Goal: Task Accomplishment & Management: Use online tool/utility

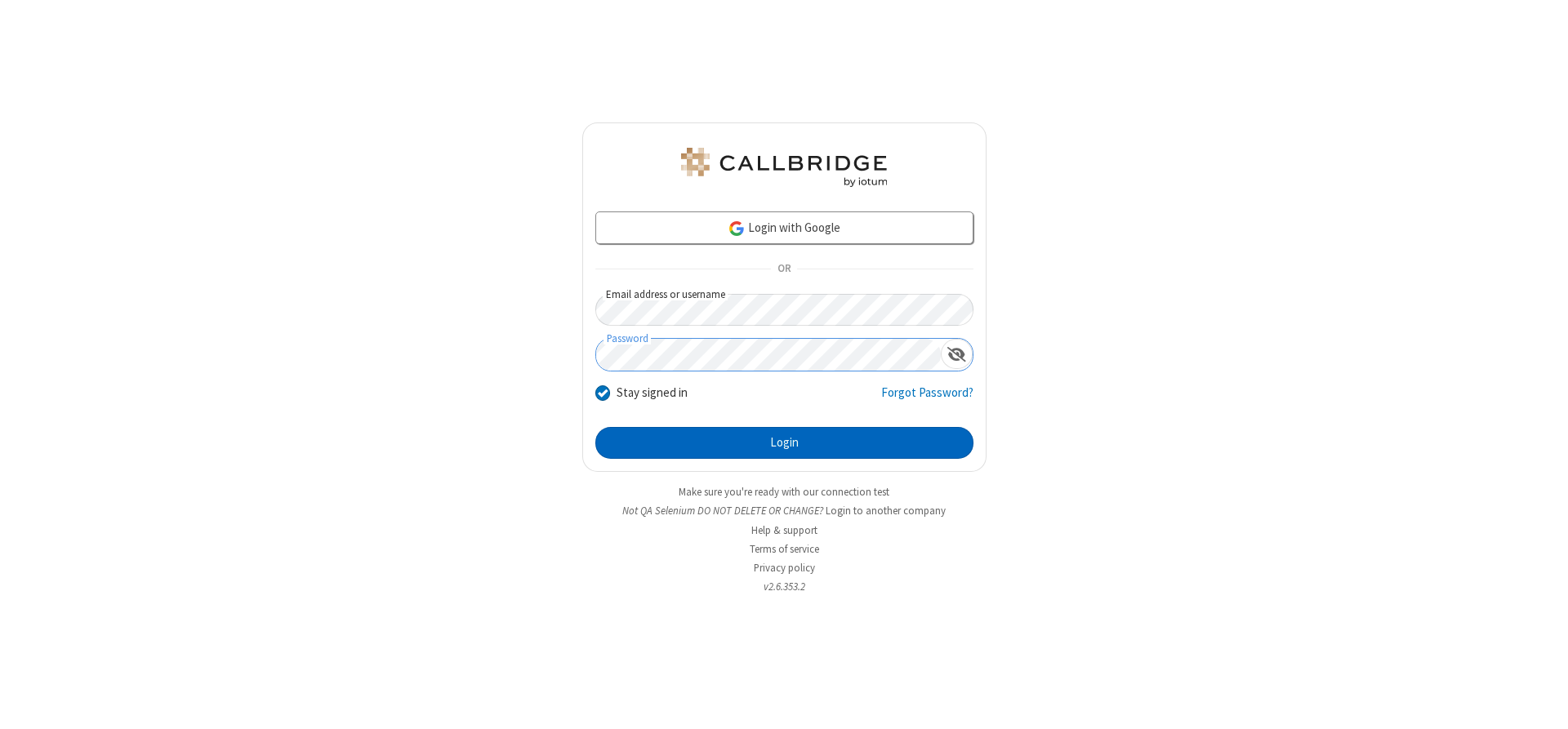
click at [784, 442] on button "Login" at bounding box center [784, 443] width 378 height 32
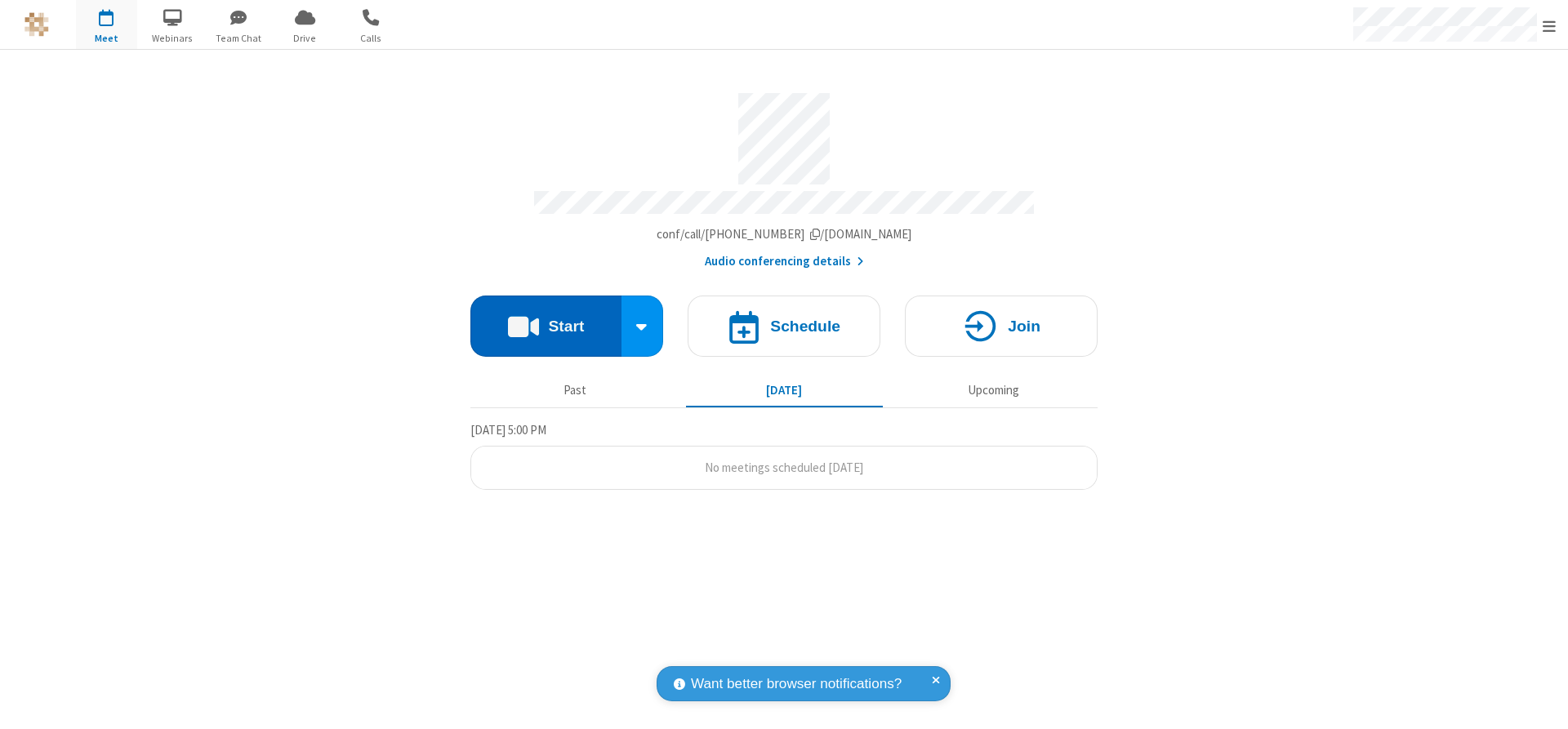
click at [545, 320] on button "Start" at bounding box center [546, 326] width 152 height 61
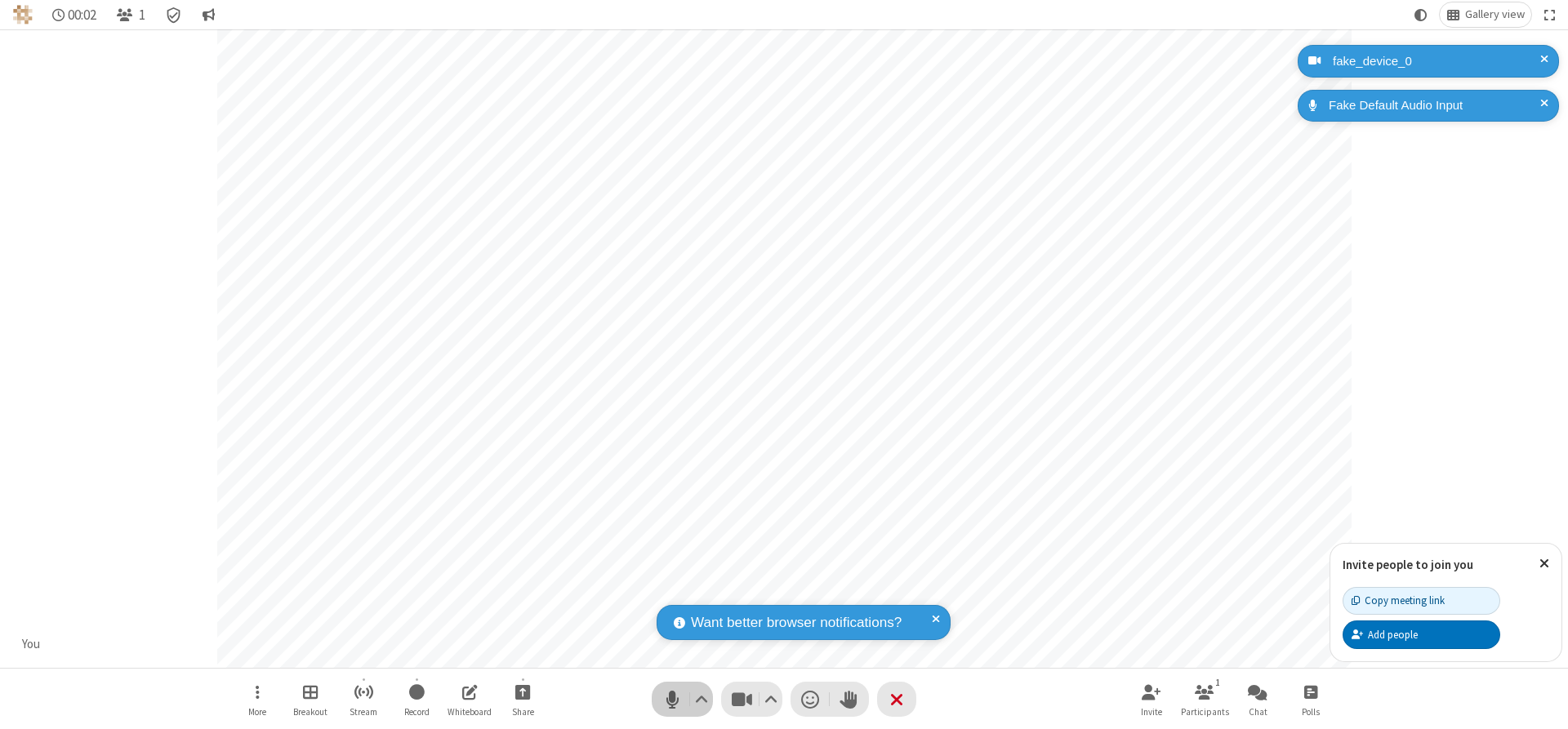
click at [672, 699] on span "Mute (Alt+A)" at bounding box center [672, 699] width 25 height 24
click at [672, 699] on span "Unmute (Alt+A)" at bounding box center [672, 699] width 25 height 24
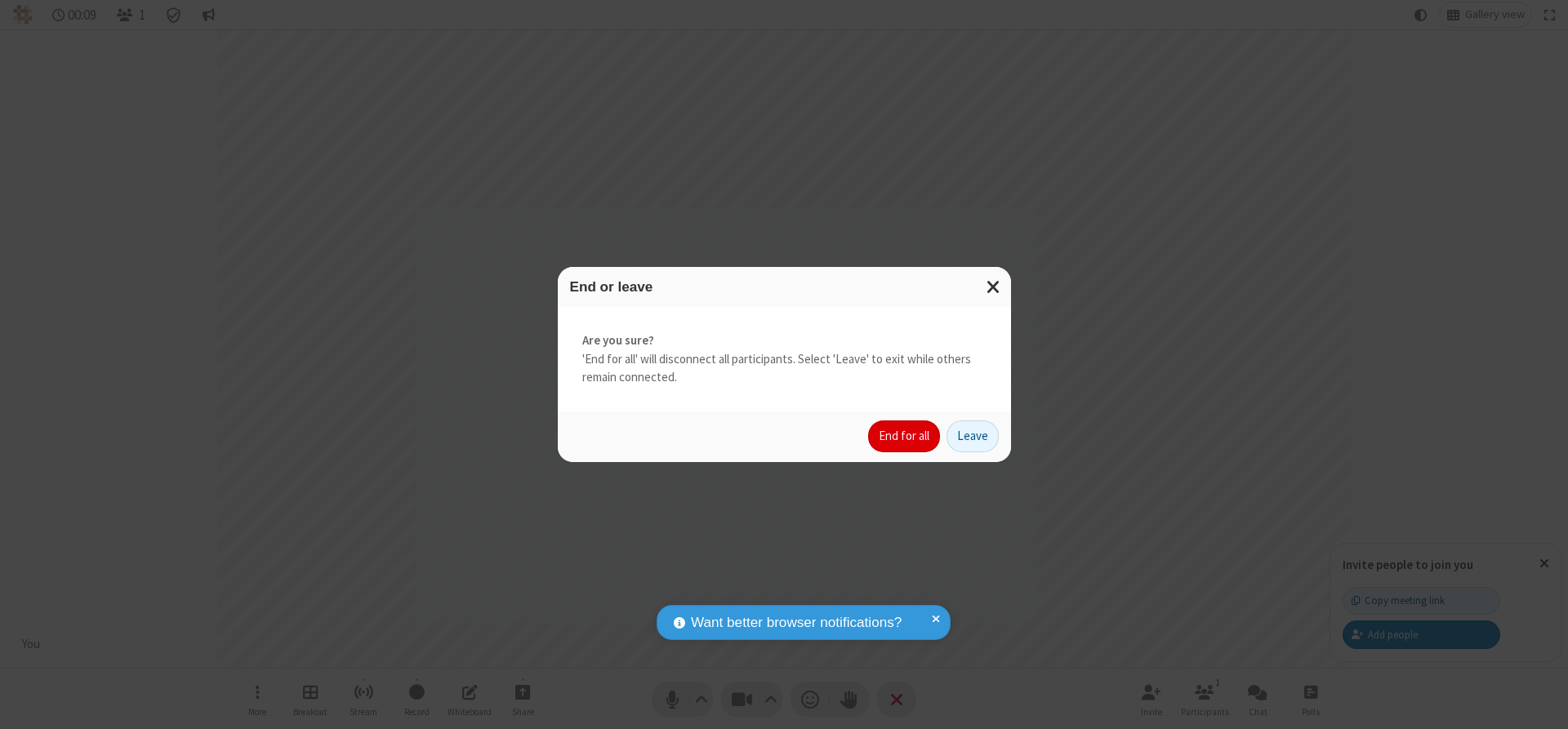
click at [905, 436] on button "End for all" at bounding box center [904, 436] width 71 height 32
